Goal: Check status: Check status

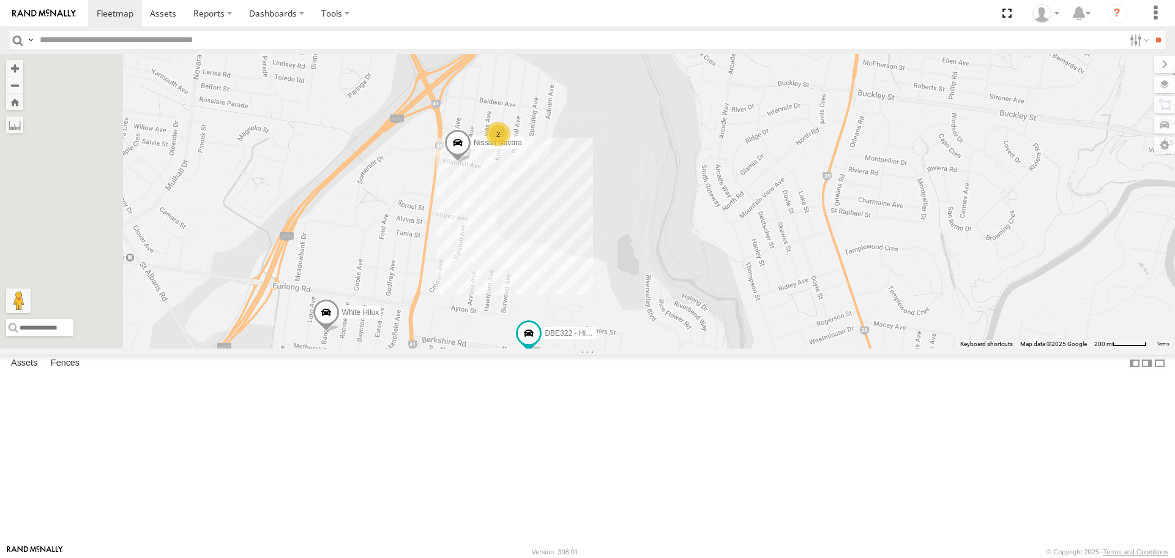
drag, startPoint x: 460, startPoint y: 416, endPoint x: 504, endPoint y: 446, distance: 53.5
click at [504, 348] on div "DBE322 - HiAce White Hilux Nissan Navara 2" at bounding box center [587, 201] width 1175 height 294
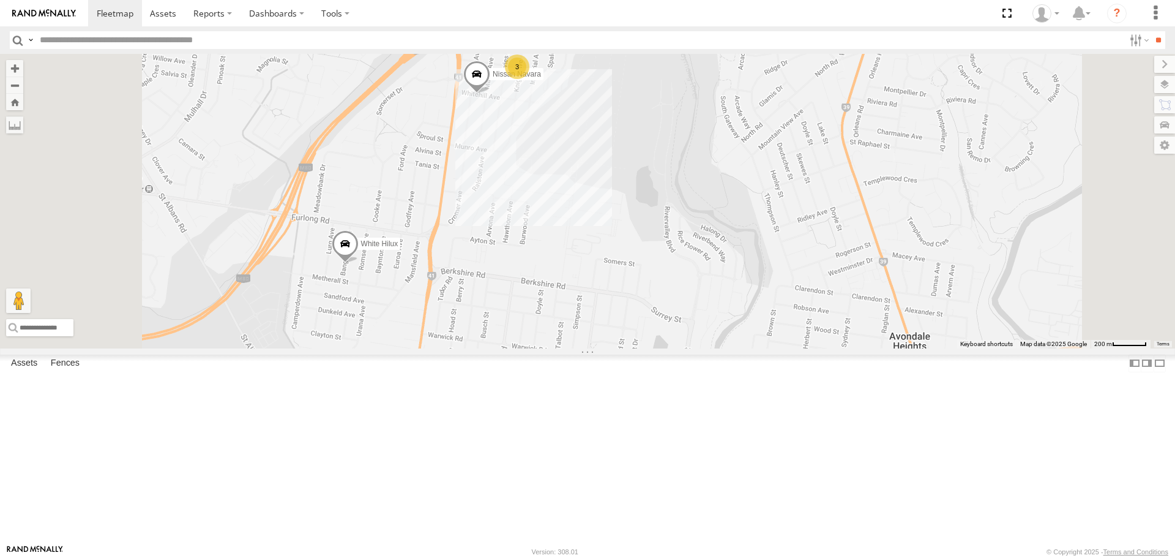
drag, startPoint x: 575, startPoint y: 278, endPoint x: 599, endPoint y: 215, distance: 67.6
click at [599, 215] on div "3 Nissan Navara White Hilux" at bounding box center [587, 201] width 1175 height 294
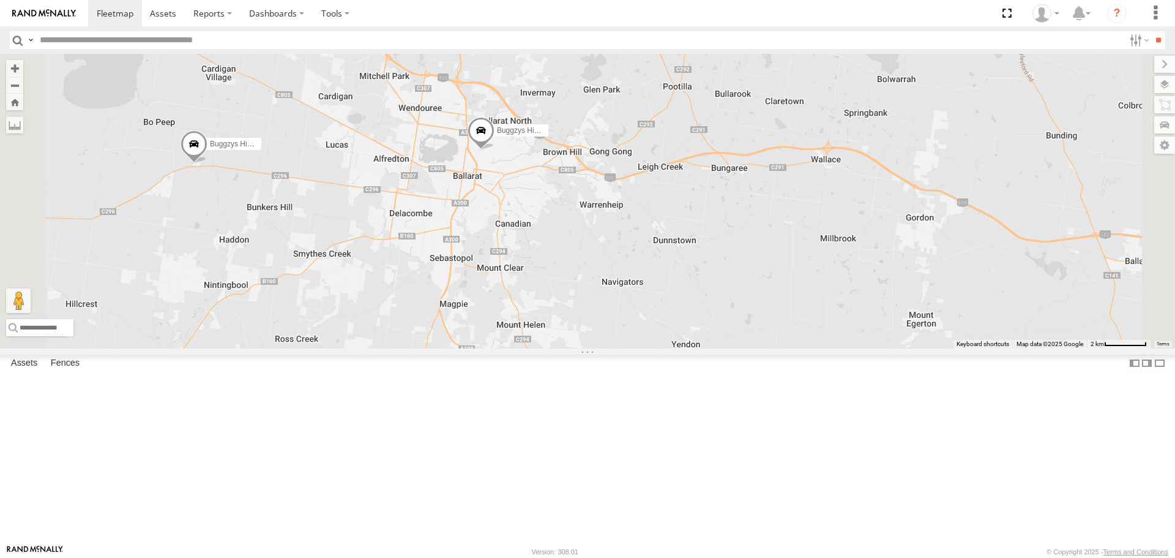
drag, startPoint x: 534, startPoint y: 222, endPoint x: 568, endPoint y: 265, distance: 55.3
click at [568, 265] on div "Buggzys HiAce #1 Buggzys HiAce #2" at bounding box center [587, 201] width 1175 height 294
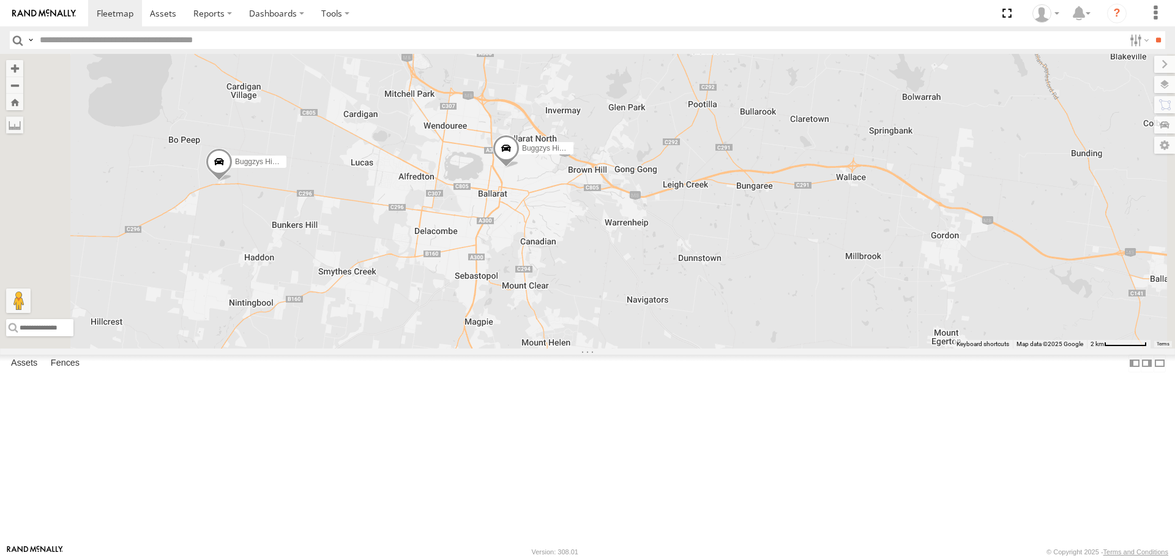
drag, startPoint x: 439, startPoint y: 261, endPoint x: 463, endPoint y: 279, distance: 29.7
click at [463, 279] on div "Buggzys HiAce #1 Buggzys HiAce #2" at bounding box center [587, 201] width 1175 height 294
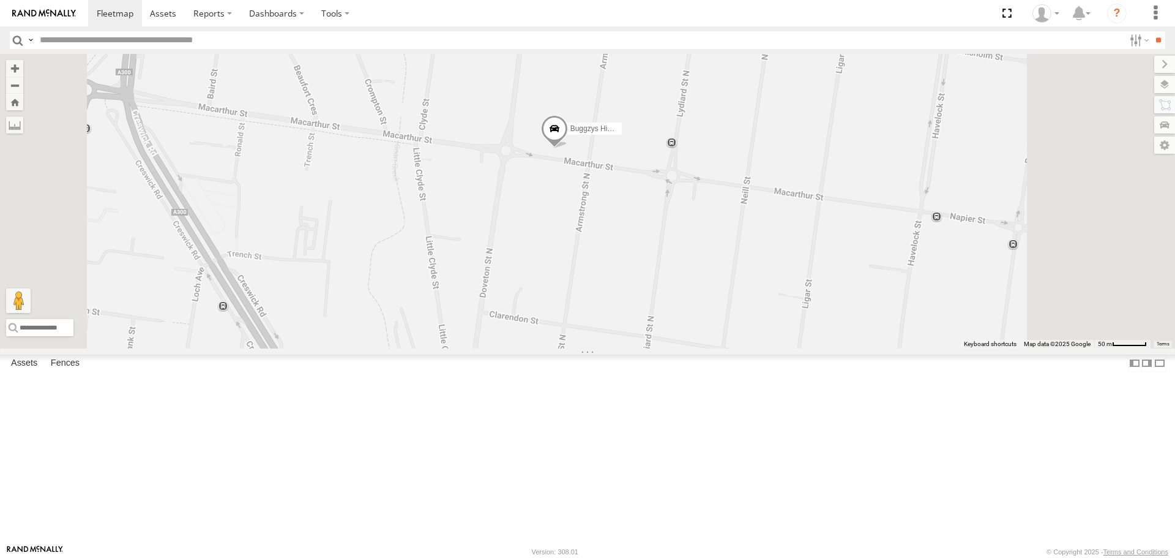
drag, startPoint x: 649, startPoint y: 234, endPoint x: 655, endPoint y: 346, distance: 112.1
click at [655, 346] on div "Buggzys HiAce #1 Buggzys HiAce #2" at bounding box center [587, 201] width 1175 height 294
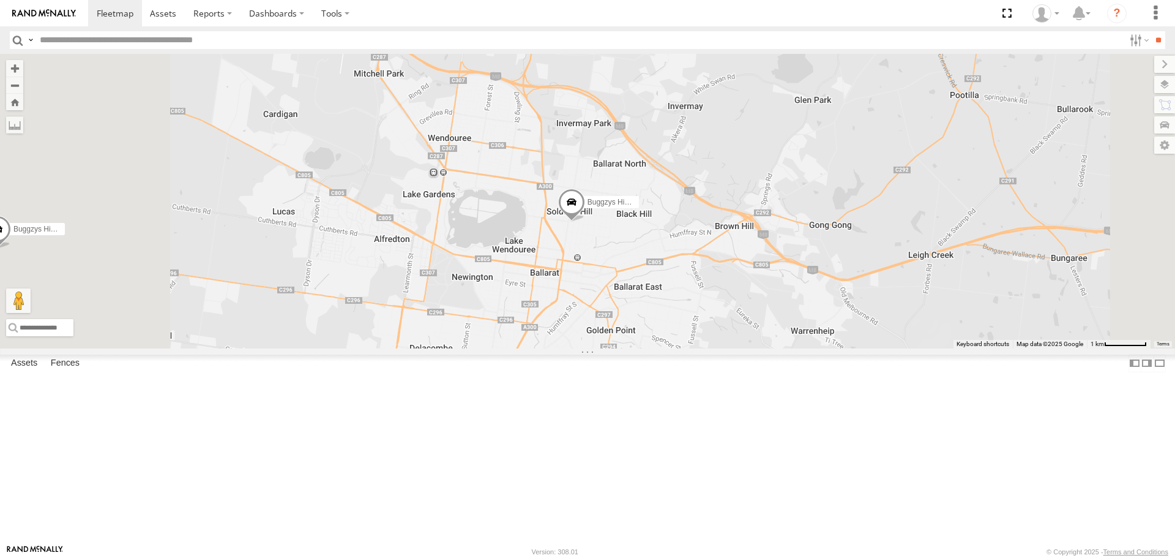
drag, startPoint x: 652, startPoint y: 329, endPoint x: 751, endPoint y: 329, distance: 99.2
click at [751, 329] on div "Buggzys HiAce #1 Buggzys HiAce #2" at bounding box center [587, 201] width 1175 height 294
